Goal: Task Accomplishment & Management: Use online tool/utility

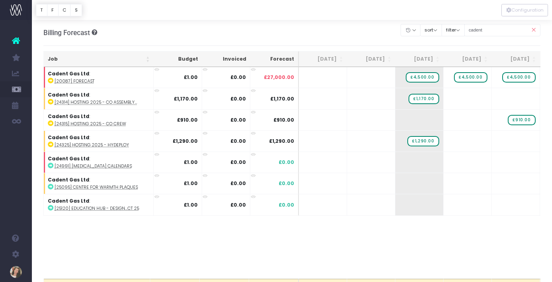
scroll to position [0, 95]
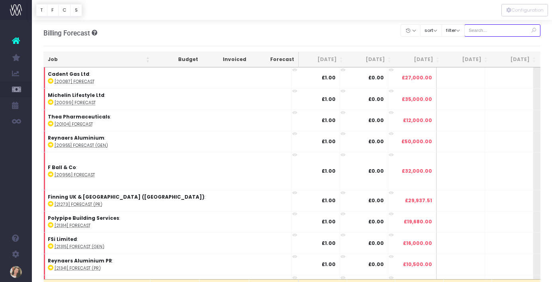
click at [503, 34] on input "text" at bounding box center [502, 30] width 76 height 12
type input "cadent"
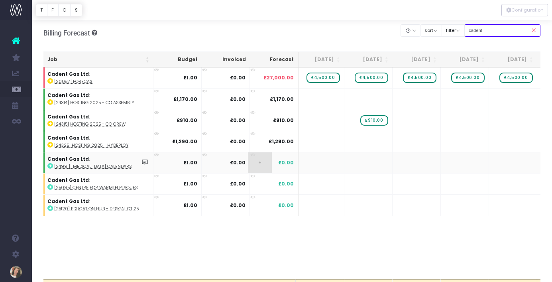
scroll to position [0, 163]
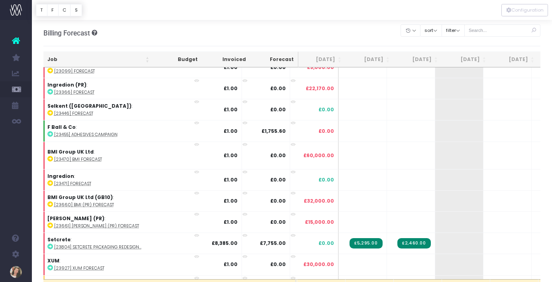
scroll to position [464, 98]
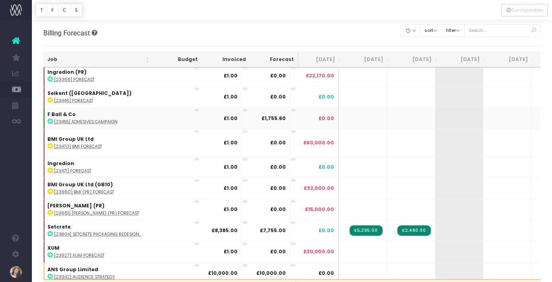
click at [51, 119] on icon at bounding box center [50, 121] width 6 height 6
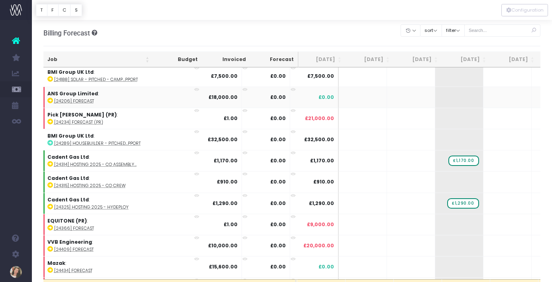
scroll to position [887, 98]
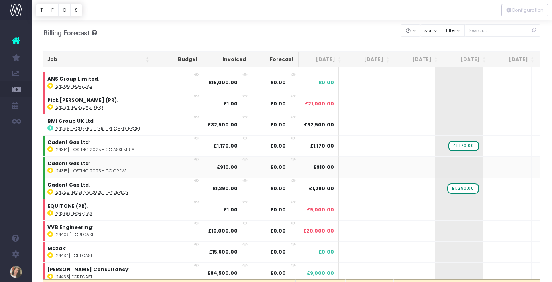
click at [51, 167] on icon at bounding box center [50, 170] width 6 height 6
